Goal: Navigation & Orientation: Find specific page/section

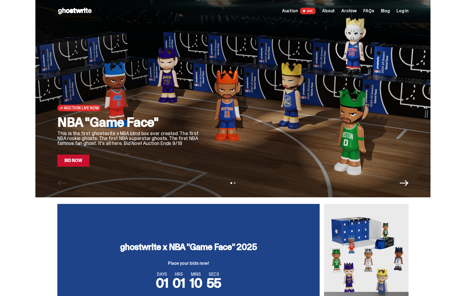
click at [369, 9] on span "FAQs" at bounding box center [368, 11] width 11 height 4
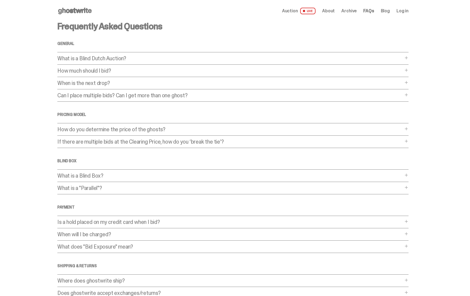
click at [330, 12] on span "About" at bounding box center [328, 11] width 13 height 4
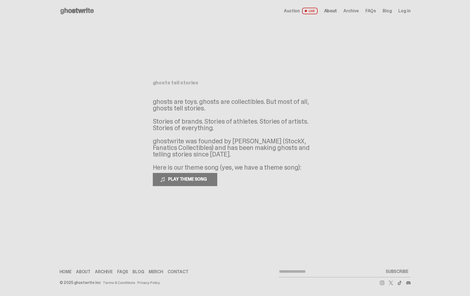
click at [260, 221] on div "ghosts tell stories ghosts are toys. ghosts are collectibles. But most of all, …" at bounding box center [235, 129] width 164 height 214
click at [254, 224] on div "ghosts tell stories ghosts are toys. ghosts are collectibles. But most of all, …" at bounding box center [235, 129] width 164 height 214
click at [256, 225] on div "ghosts tell stories ghosts are toys. ghosts are collectibles. But most of all, …" at bounding box center [235, 129] width 164 height 214
drag, startPoint x: 257, startPoint y: 225, endPoint x: 205, endPoint y: 277, distance: 73.1
click at [207, 279] on div "Open main menu Home Auction LIVE About Archive FAQs Blog" at bounding box center [235, 148] width 470 height 296
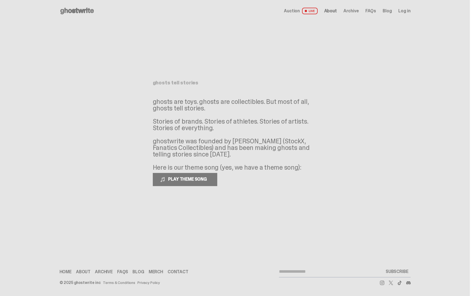
click at [220, 248] on div "Open main menu Home Auction LIVE About Archive FAQs Blog" at bounding box center [235, 148] width 470 height 296
